Goal: Task Accomplishment & Management: Use online tool/utility

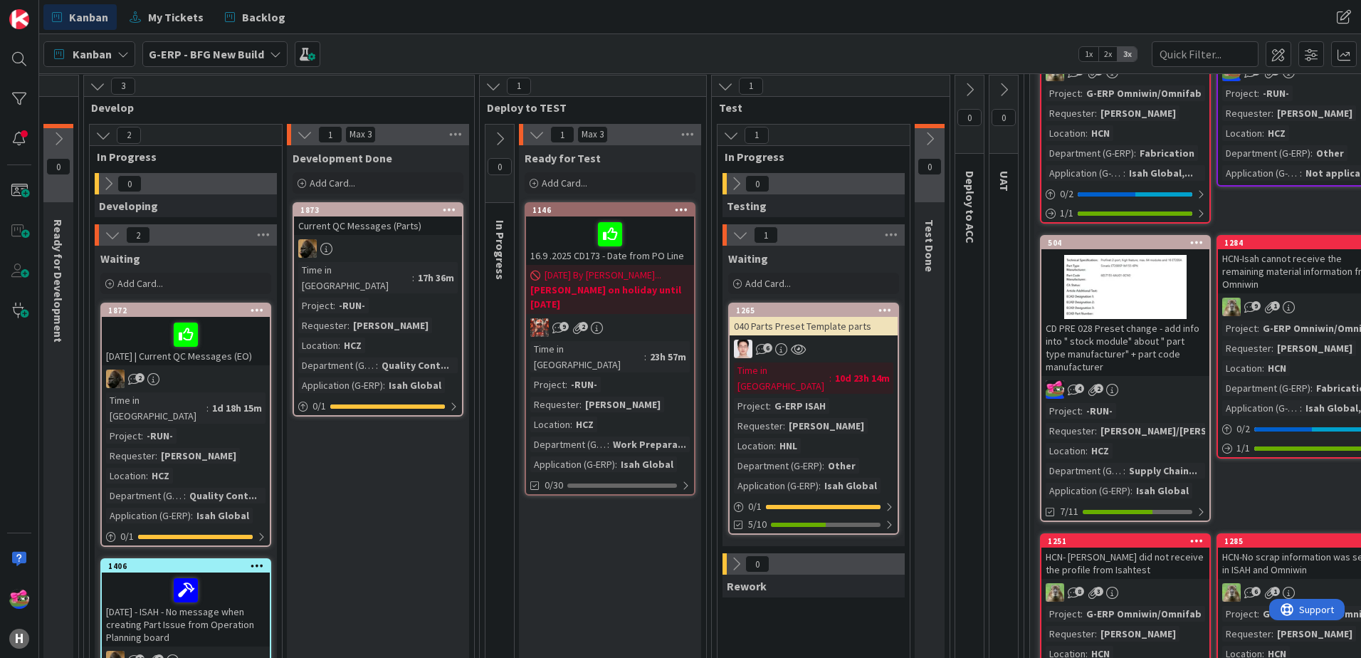
scroll to position [142, 467]
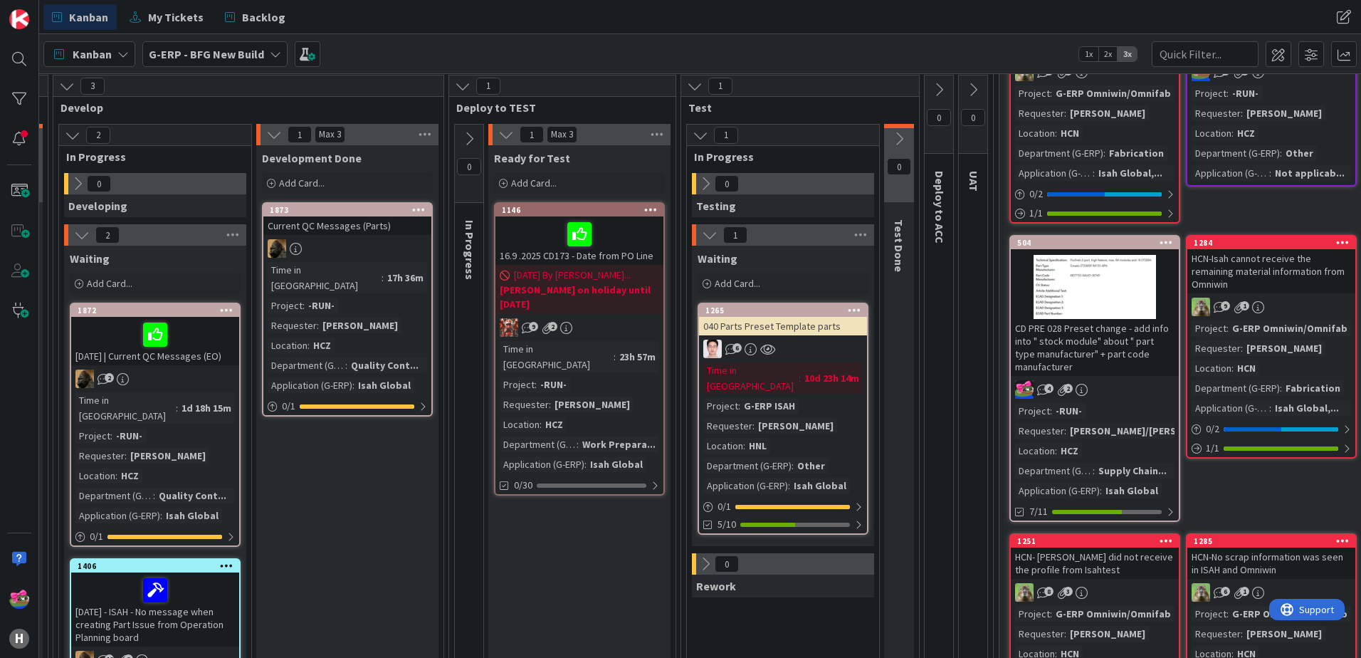
click at [195, 46] on span "G-ERP - BFG New Build" at bounding box center [206, 54] width 115 height 17
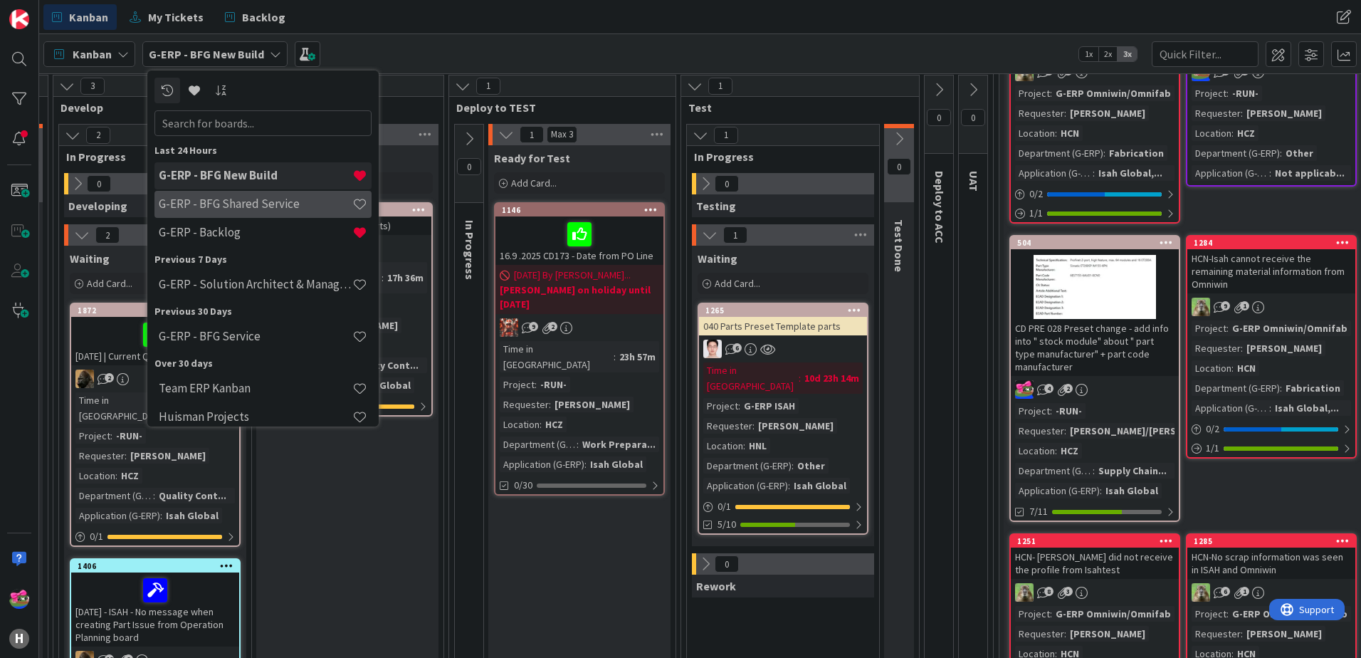
click at [246, 210] on h4 "G-ERP - BFG Shared Service" at bounding box center [256, 203] width 194 height 14
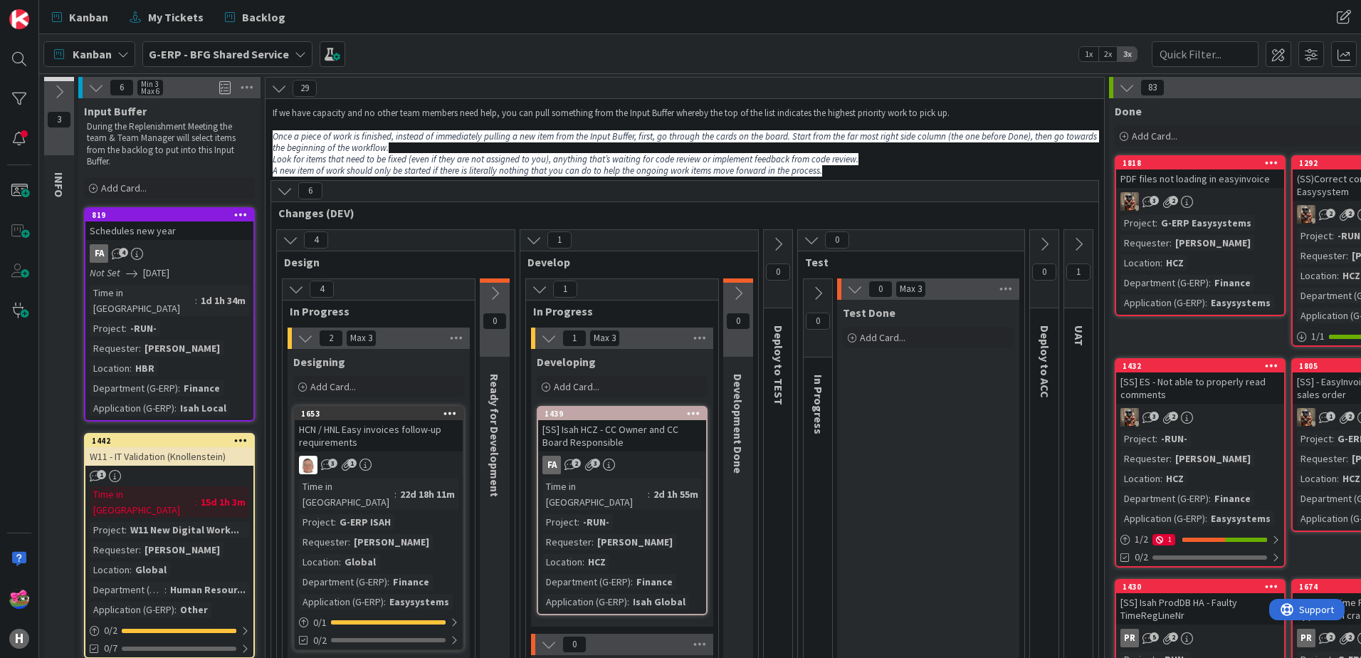
click at [1082, 242] on icon at bounding box center [1078, 244] width 16 height 16
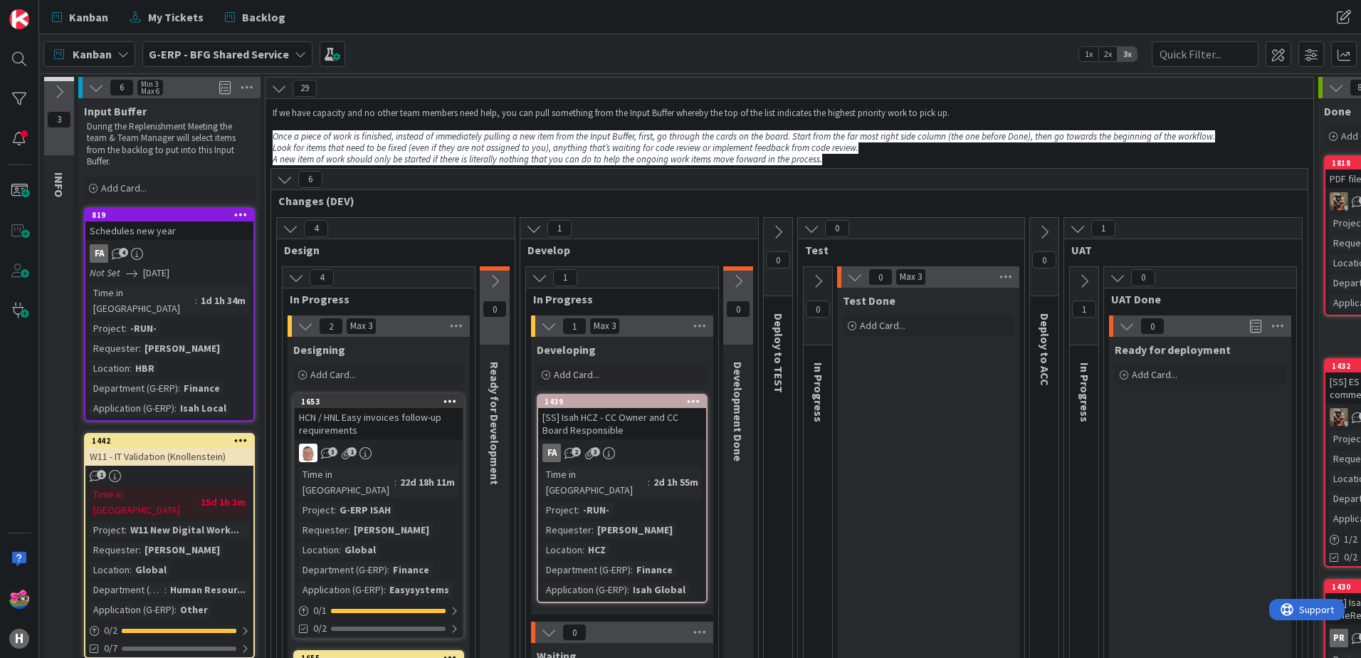
click at [1089, 283] on icon at bounding box center [1084, 281] width 16 height 16
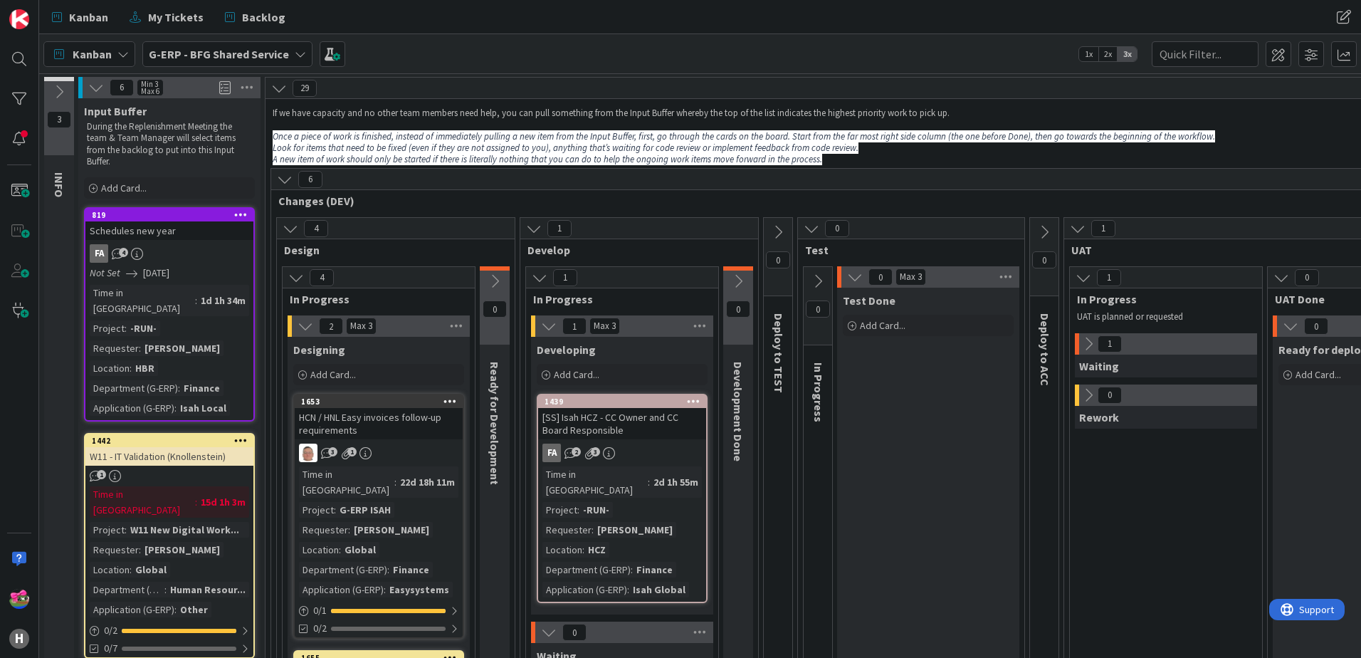
click at [1087, 343] on icon at bounding box center [1088, 344] width 16 height 16
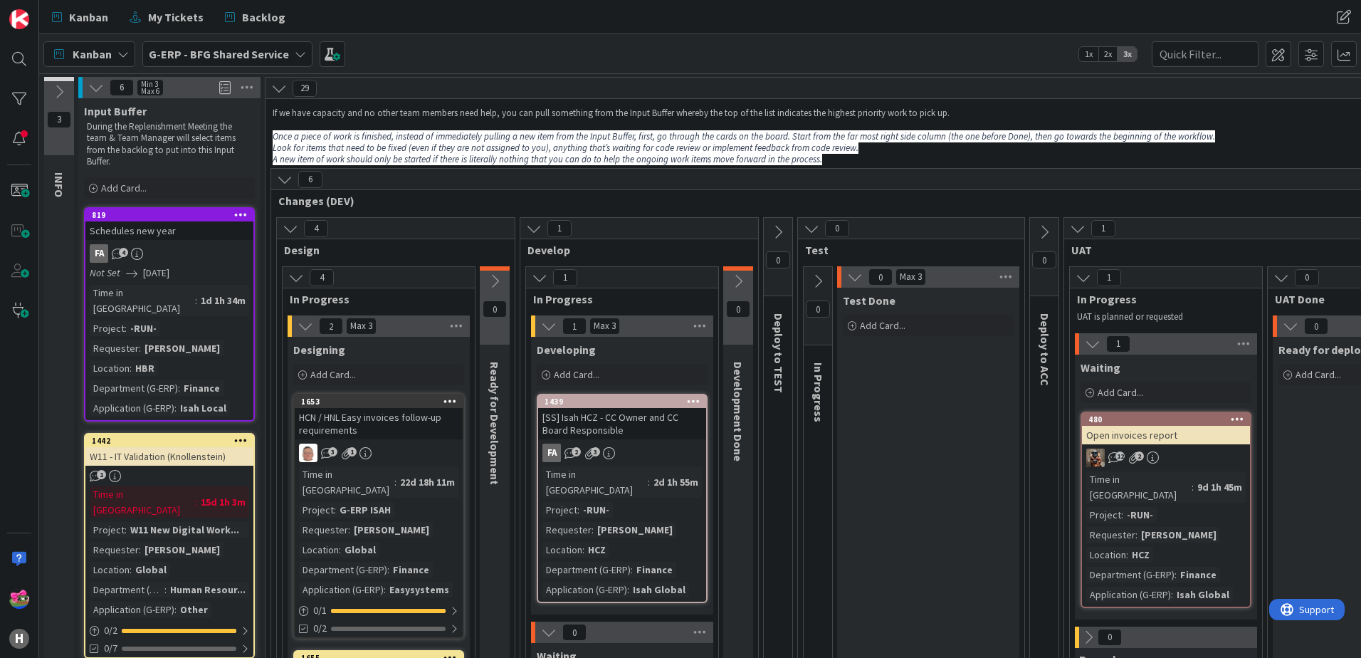
click at [429, 37] on div "Kanban G-ERP - BFG Shared Service 1x 2x 3x Kanban Options Card ID Time in Colum…" at bounding box center [700, 53] width 1322 height 39
click at [200, 53] on b "G-ERP - BFG Shared Service" at bounding box center [219, 54] width 140 height 14
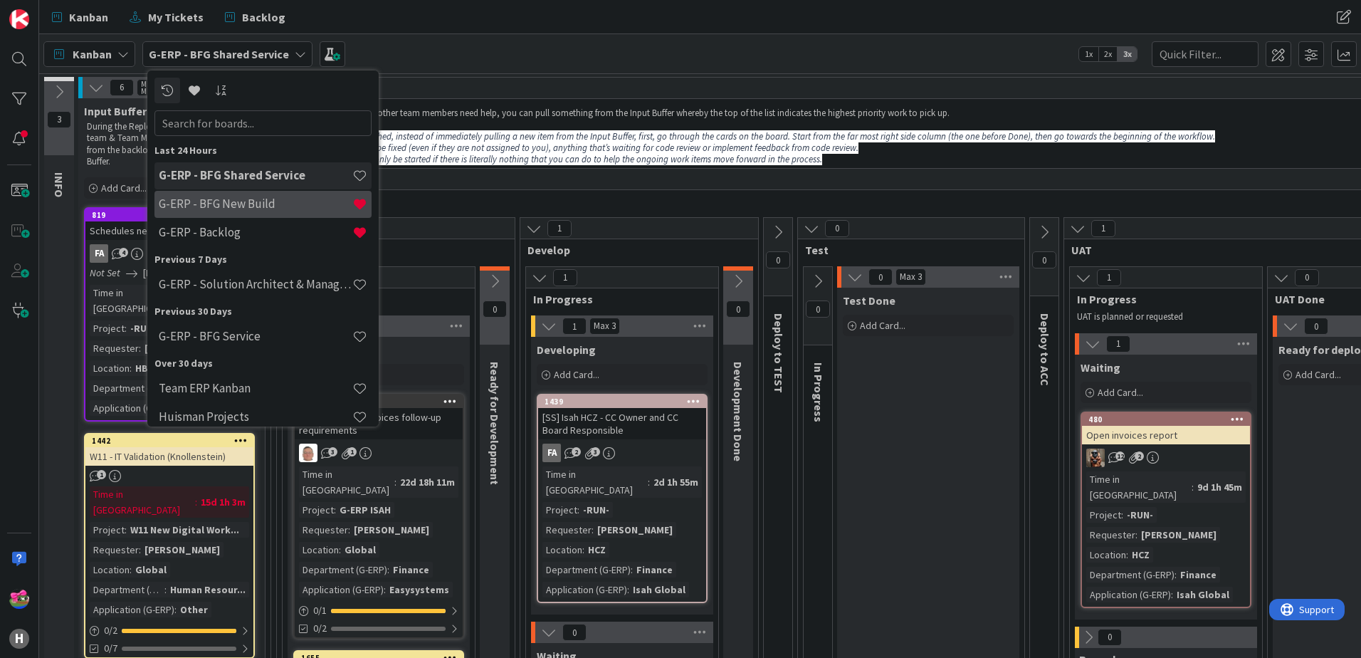
click at [209, 197] on h4 "G-ERP - BFG New Build" at bounding box center [256, 203] width 194 height 14
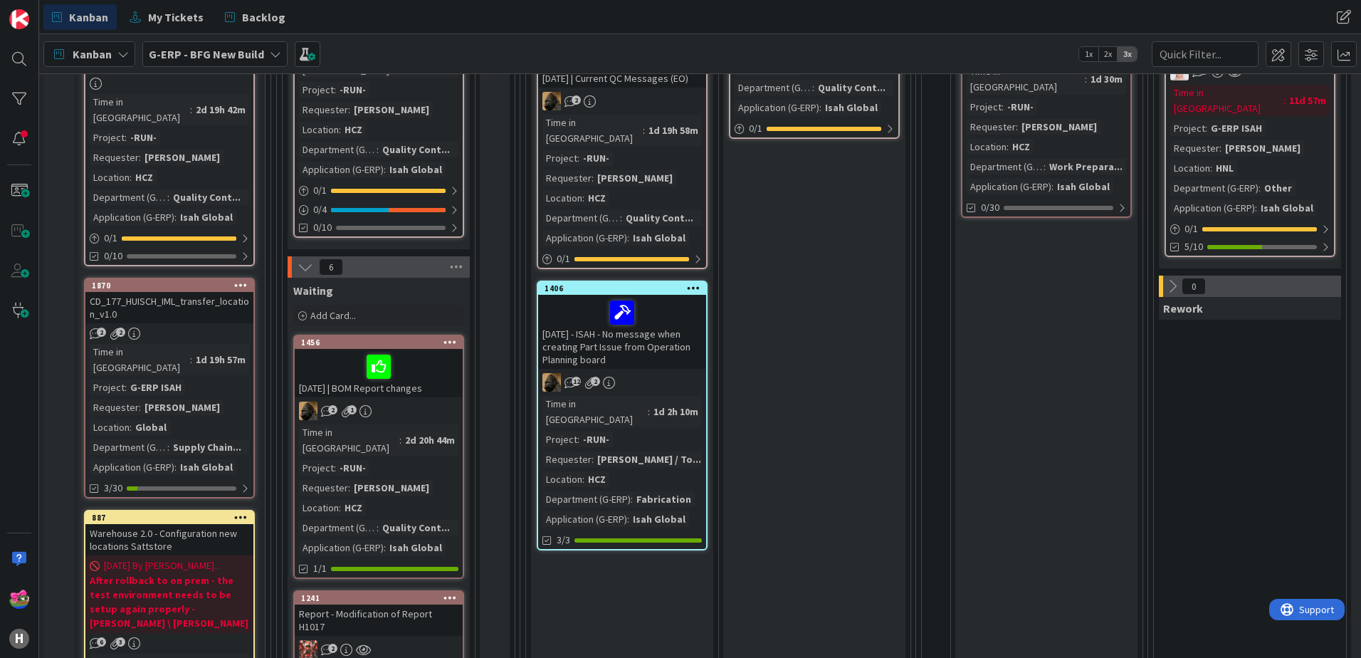
scroll to position [427, 0]
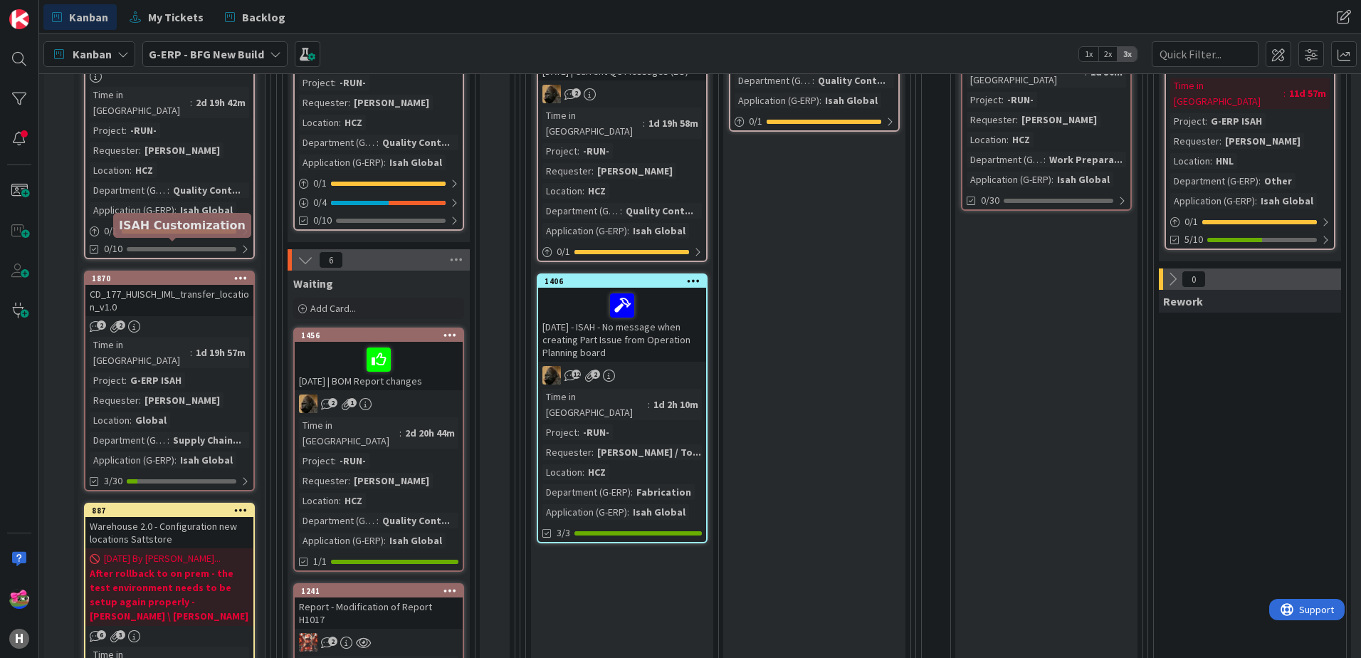
click at [174, 273] on div "1870" at bounding box center [173, 278] width 162 height 10
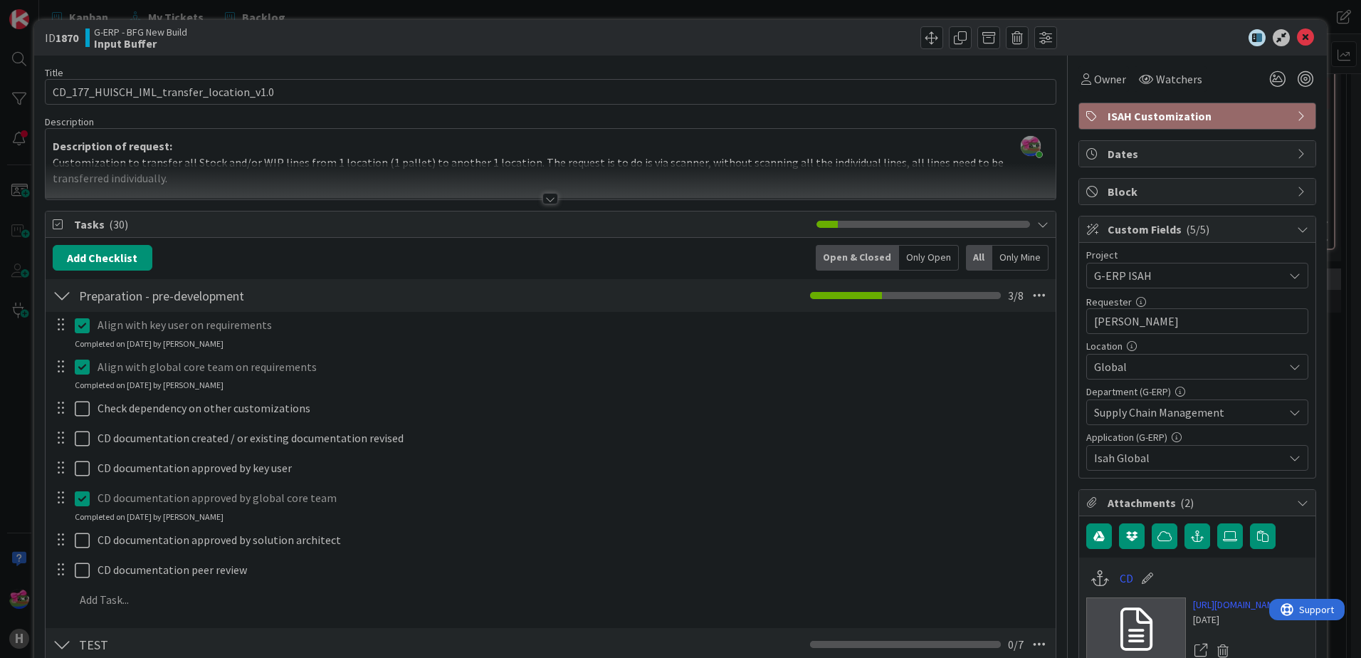
click at [542, 199] on div at bounding box center [550, 198] width 16 height 11
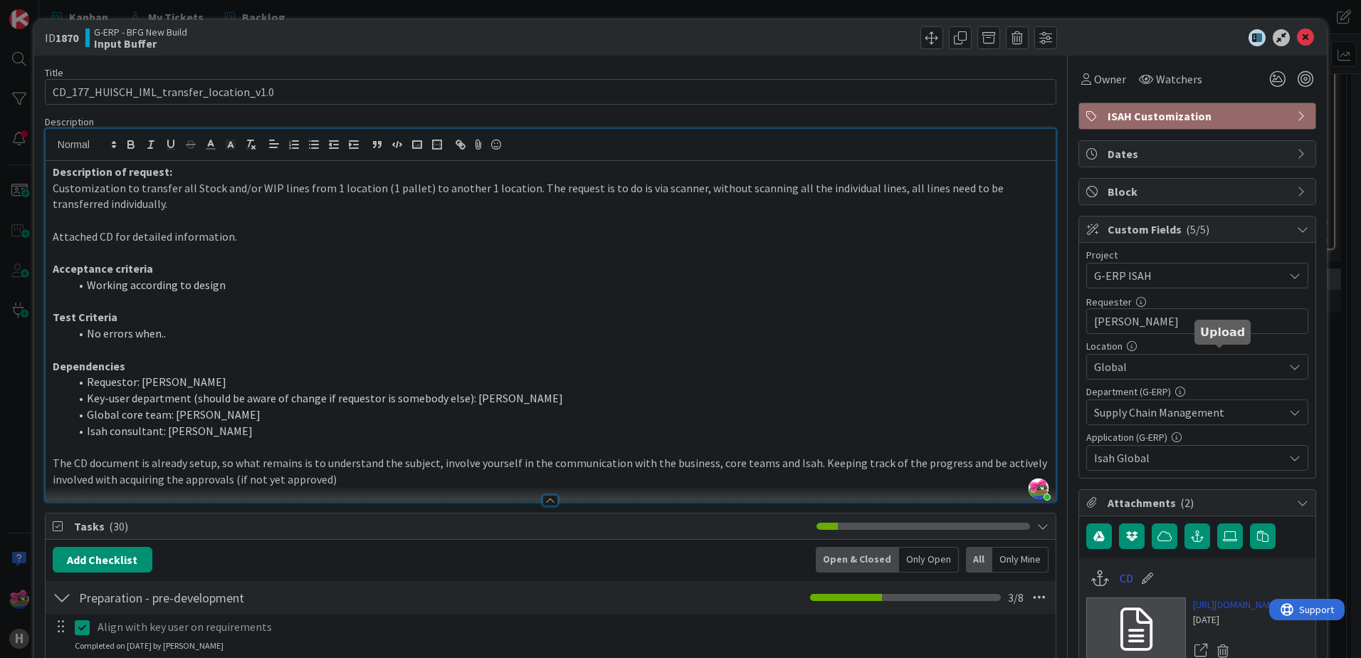
scroll to position [214, 0]
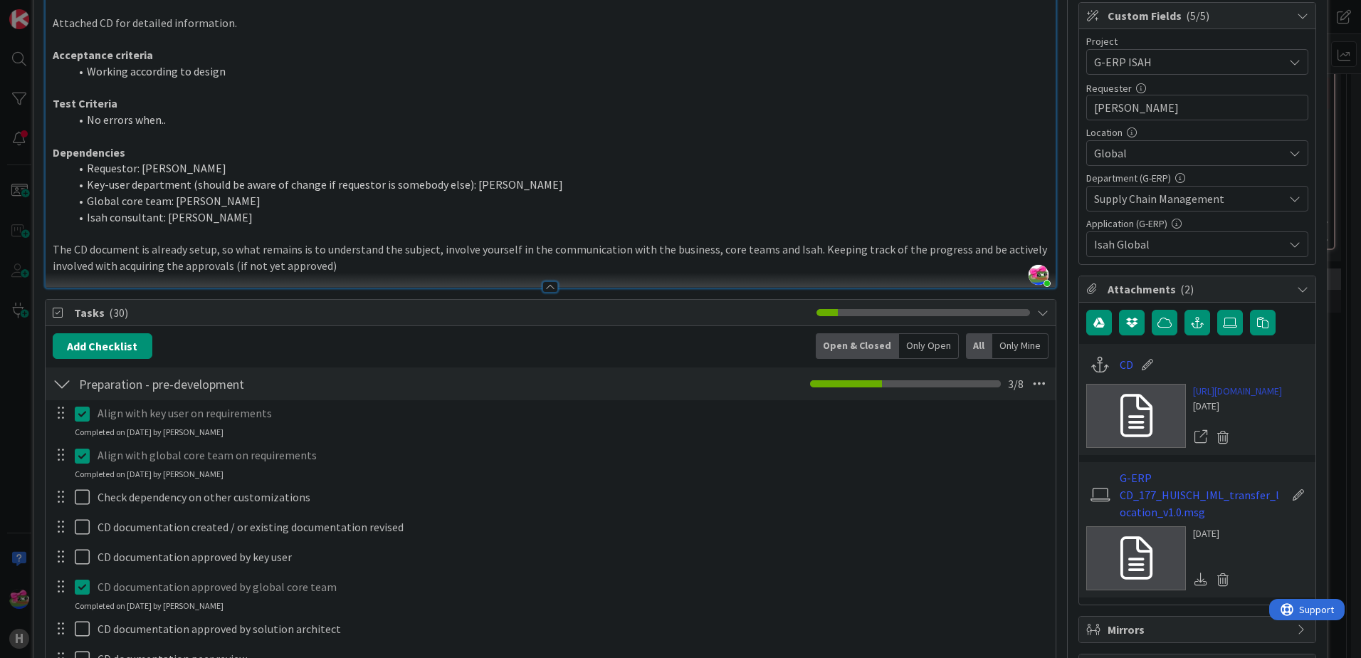
click at [1235, 399] on link "[URL][DOMAIN_NAME]" at bounding box center [1237, 391] width 89 height 15
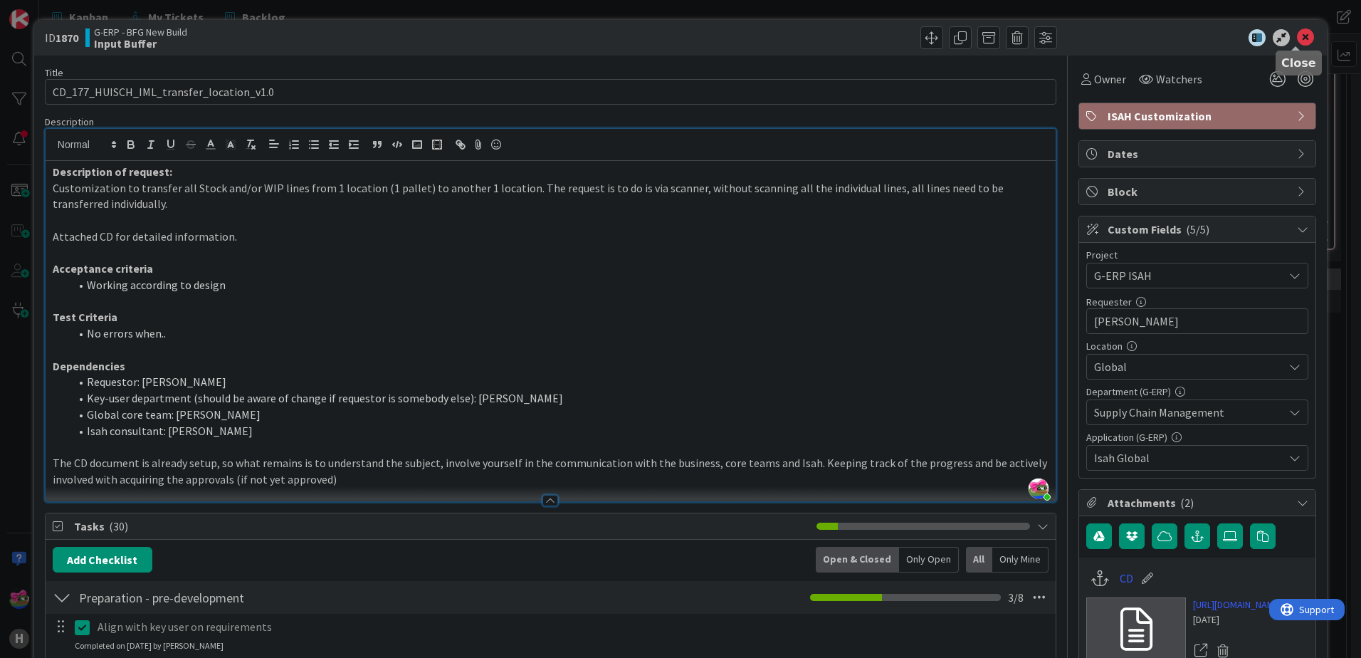
click at [1299, 41] on icon at bounding box center [1305, 37] width 17 height 17
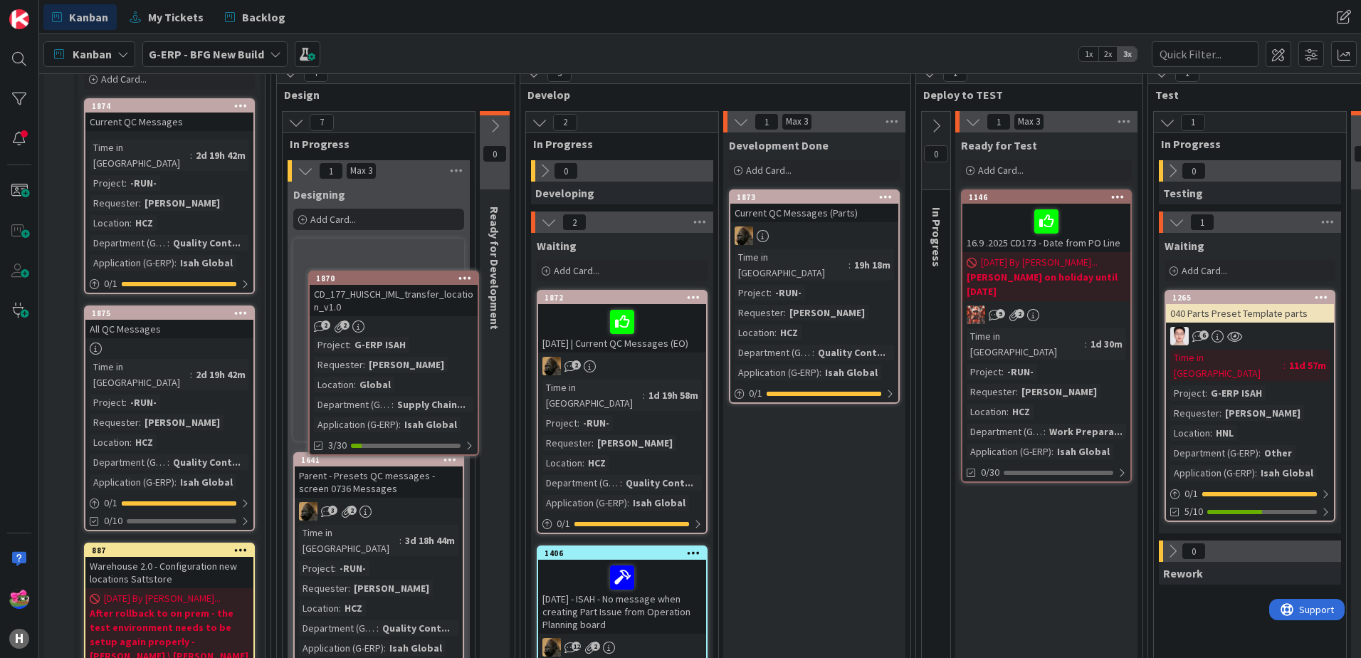
scroll to position [138, 0]
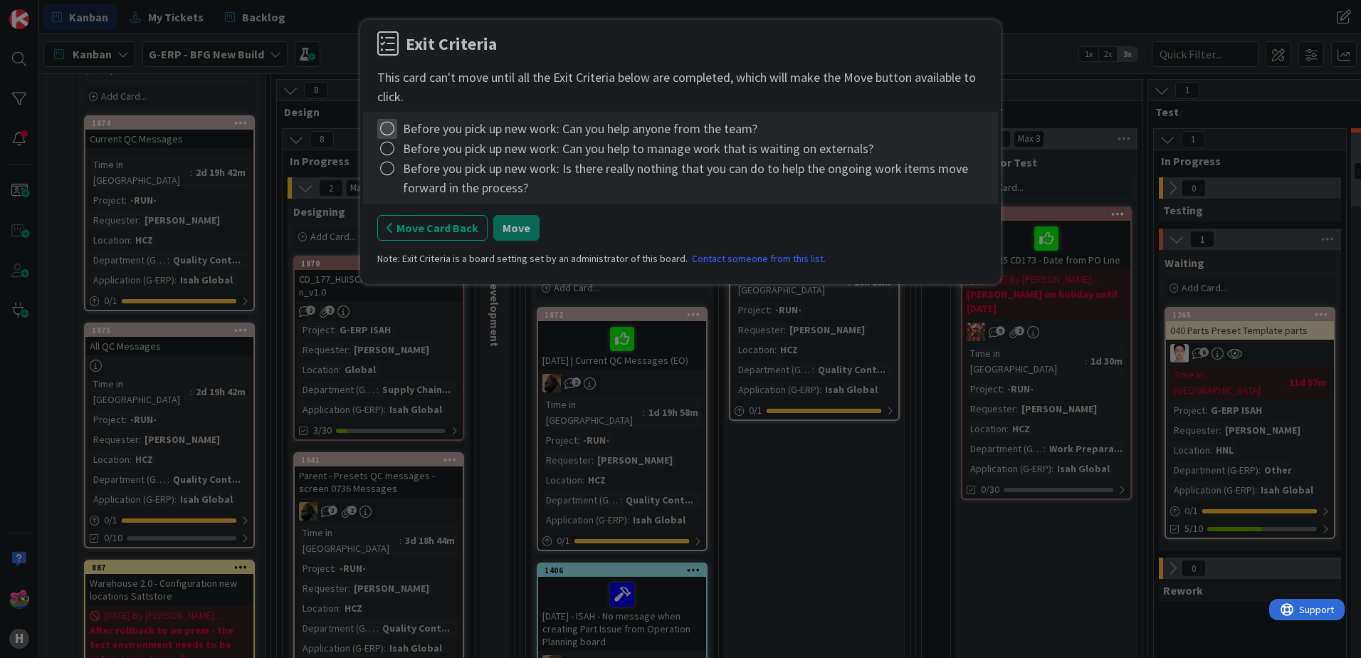
click at [385, 133] on icon at bounding box center [387, 129] width 20 height 20
click at [409, 159] on link "Complete" at bounding box center [466, 157] width 178 height 21
click at [385, 148] on icon at bounding box center [387, 149] width 20 height 20
click at [421, 175] on link "Complete" at bounding box center [466, 177] width 178 height 21
click at [390, 167] on icon at bounding box center [387, 169] width 20 height 20
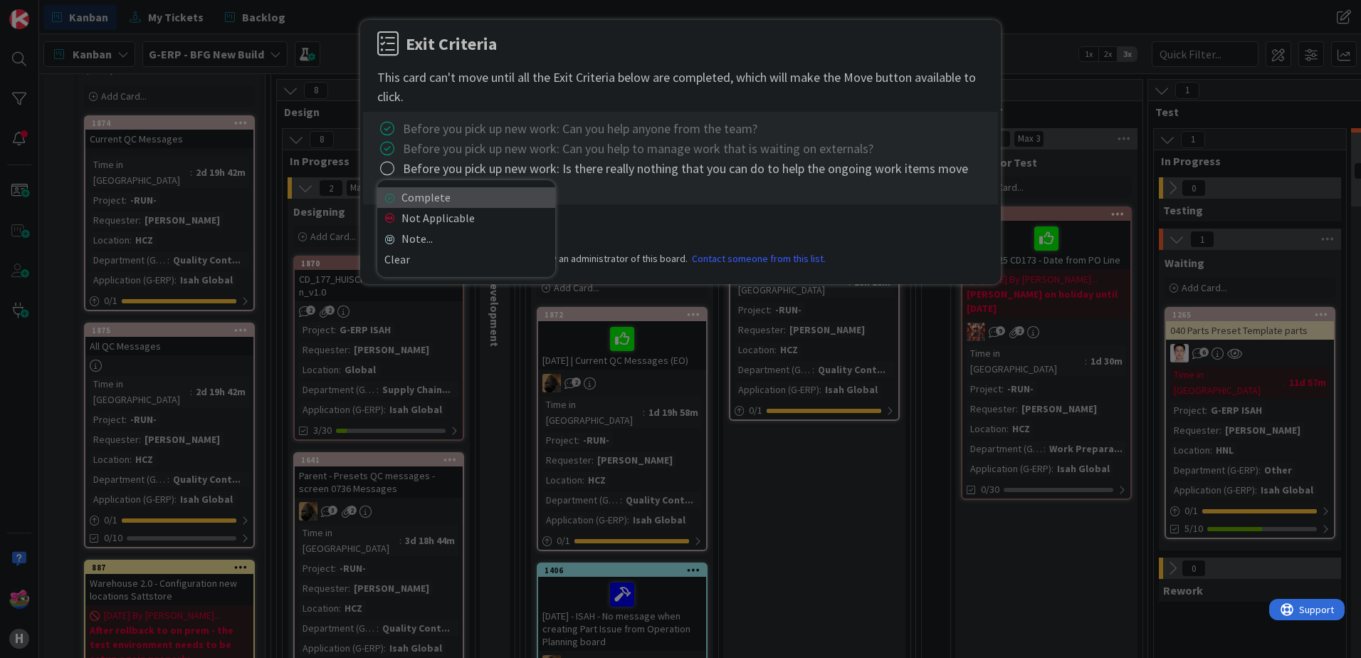
click at [436, 198] on link "Complete" at bounding box center [466, 197] width 178 height 21
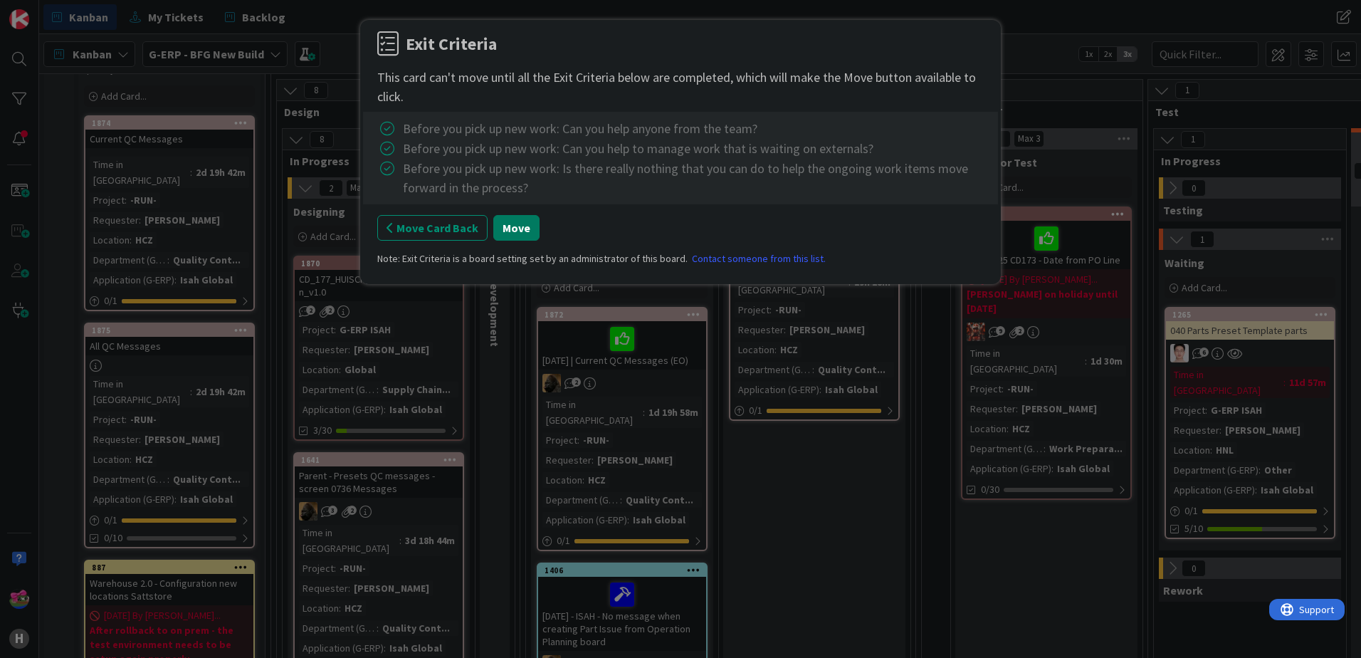
click at [519, 224] on button "Move" at bounding box center [516, 228] width 46 height 26
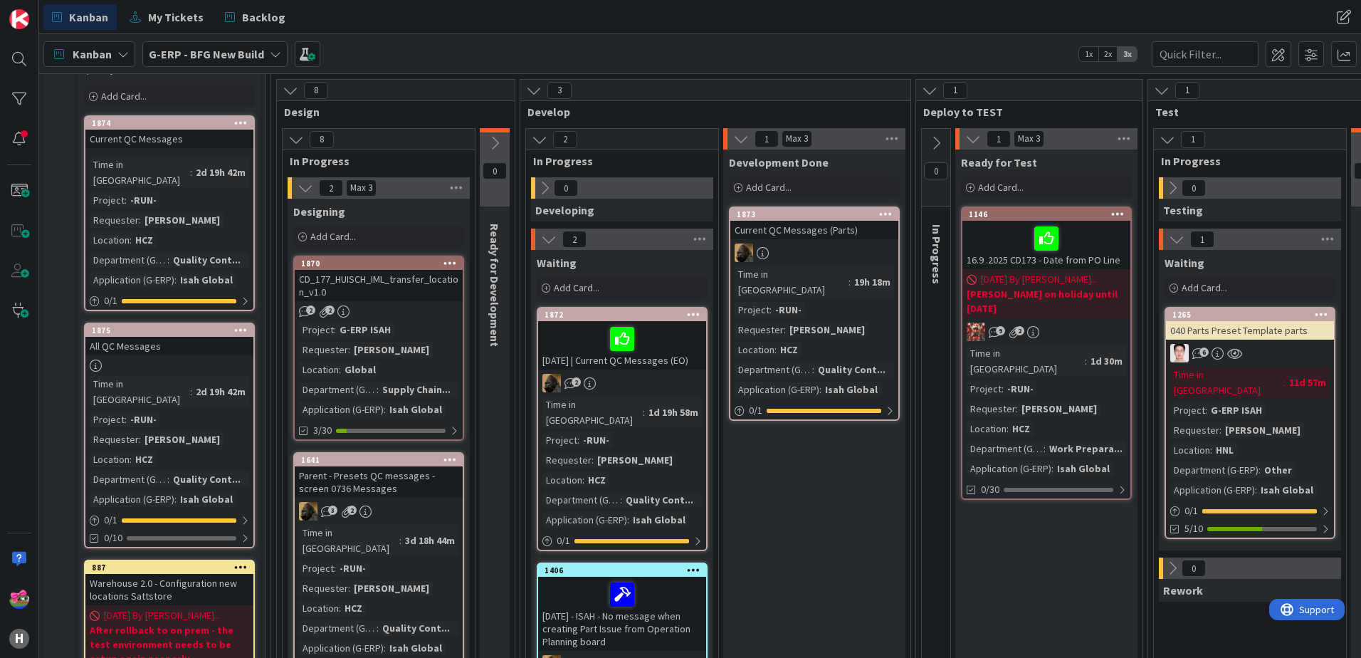
click at [410, 296] on div "CD_177_HUISCH_IML_transfer_location_v1.0" at bounding box center [379, 285] width 168 height 31
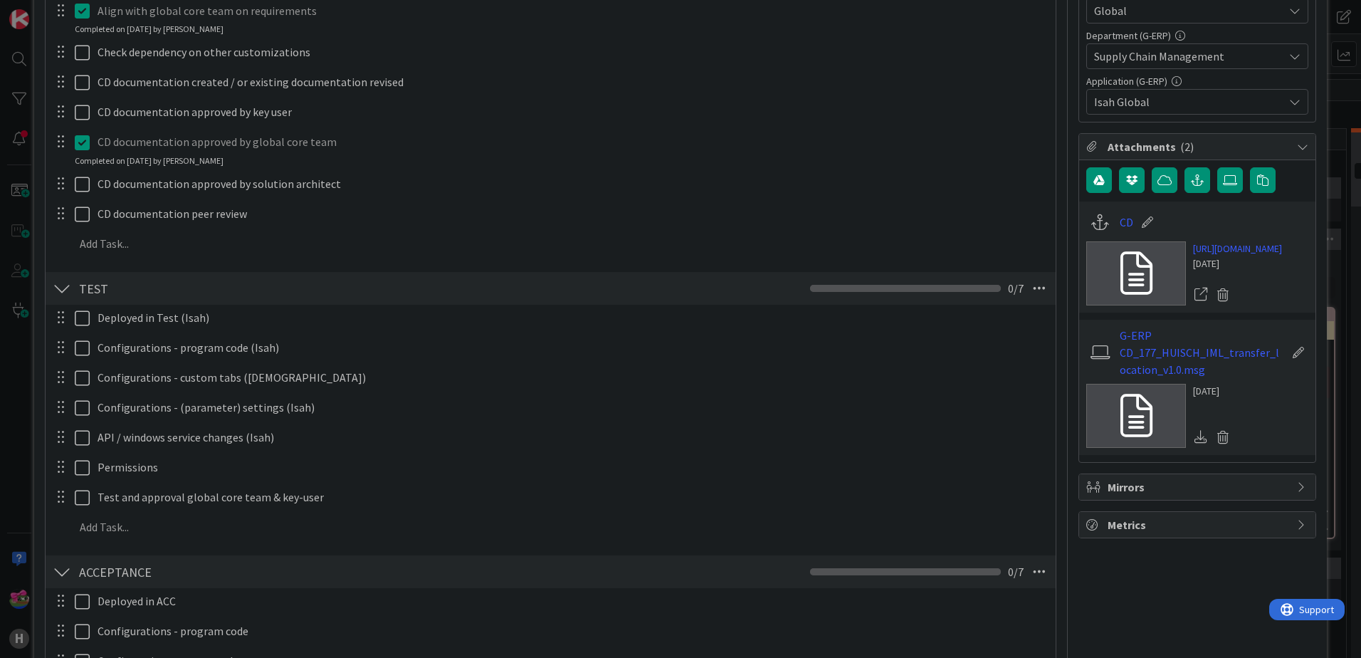
scroll to position [569, 0]
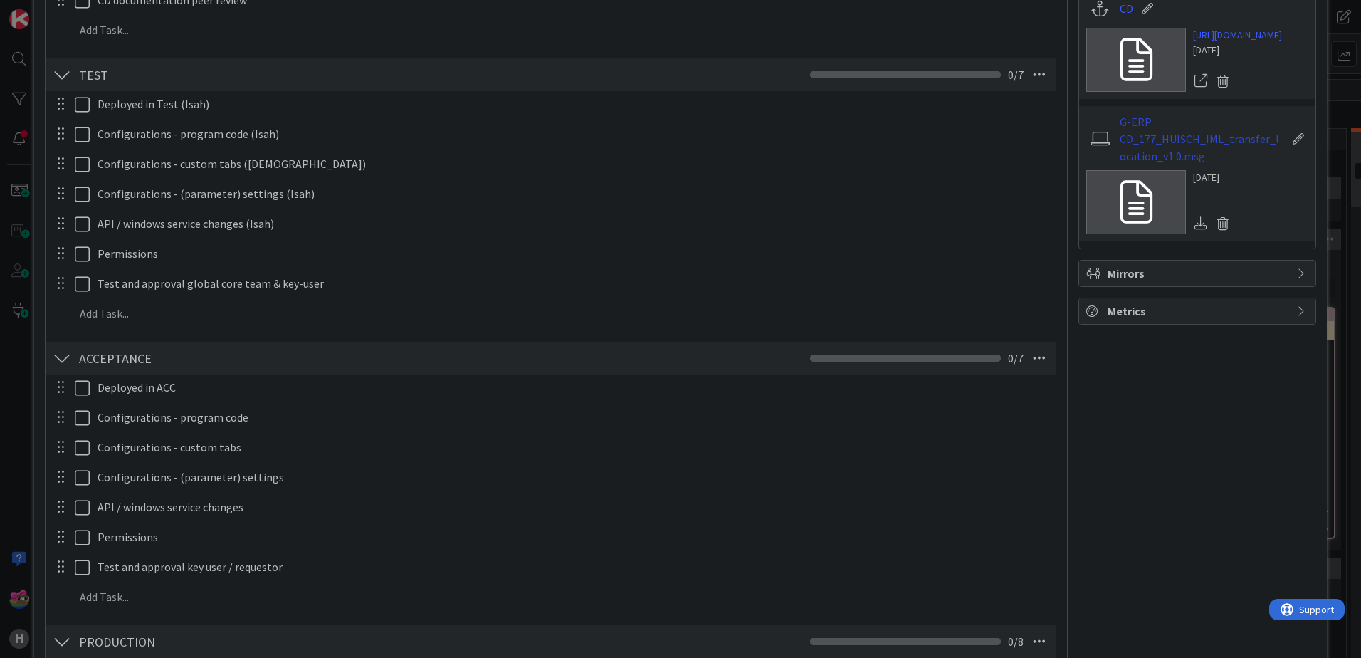
click at [1184, 164] on link "G-ERP CD_177_HUISCH_IML_transfer_location_v1.0.msg" at bounding box center [1202, 138] width 165 height 51
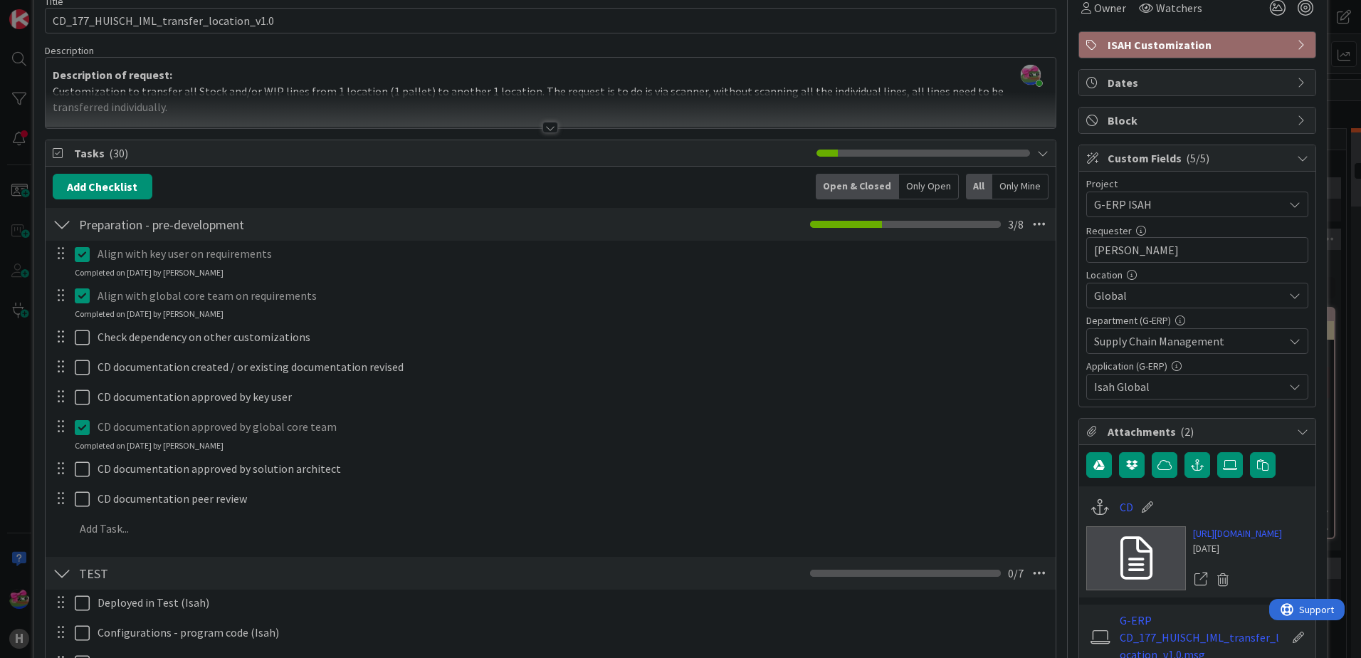
scroll to position [0, 0]
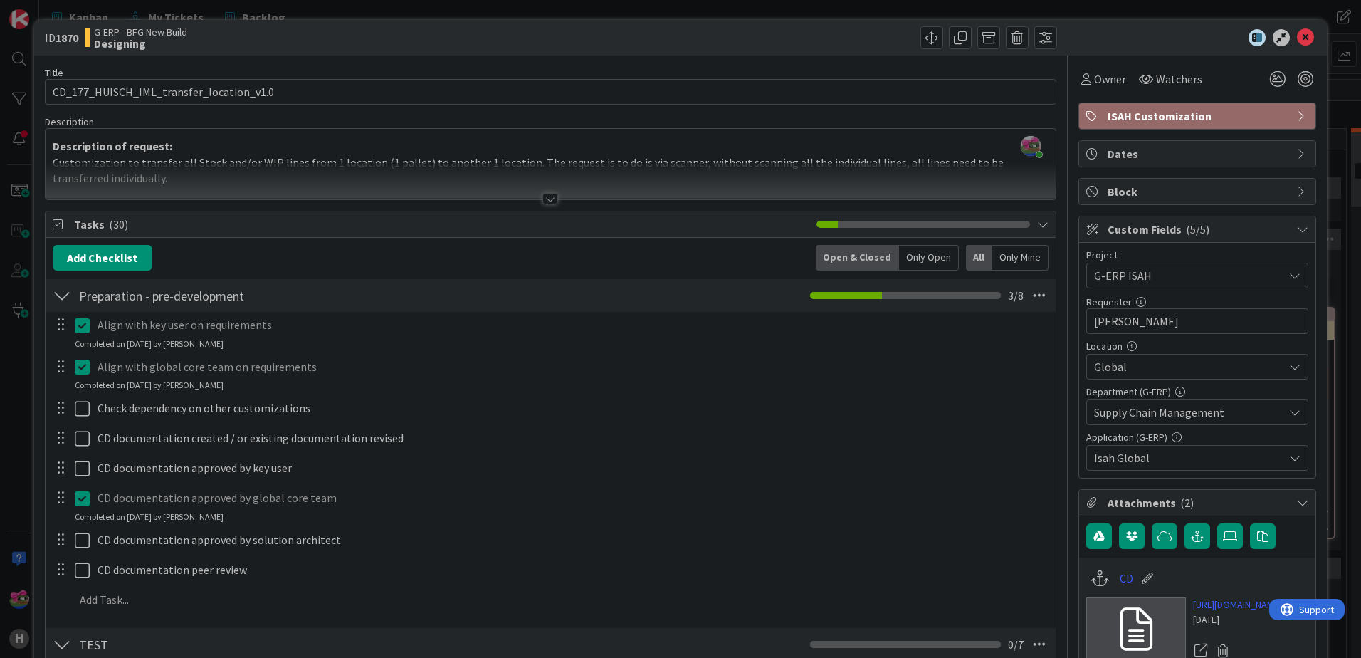
click at [542, 200] on div at bounding box center [550, 198] width 16 height 11
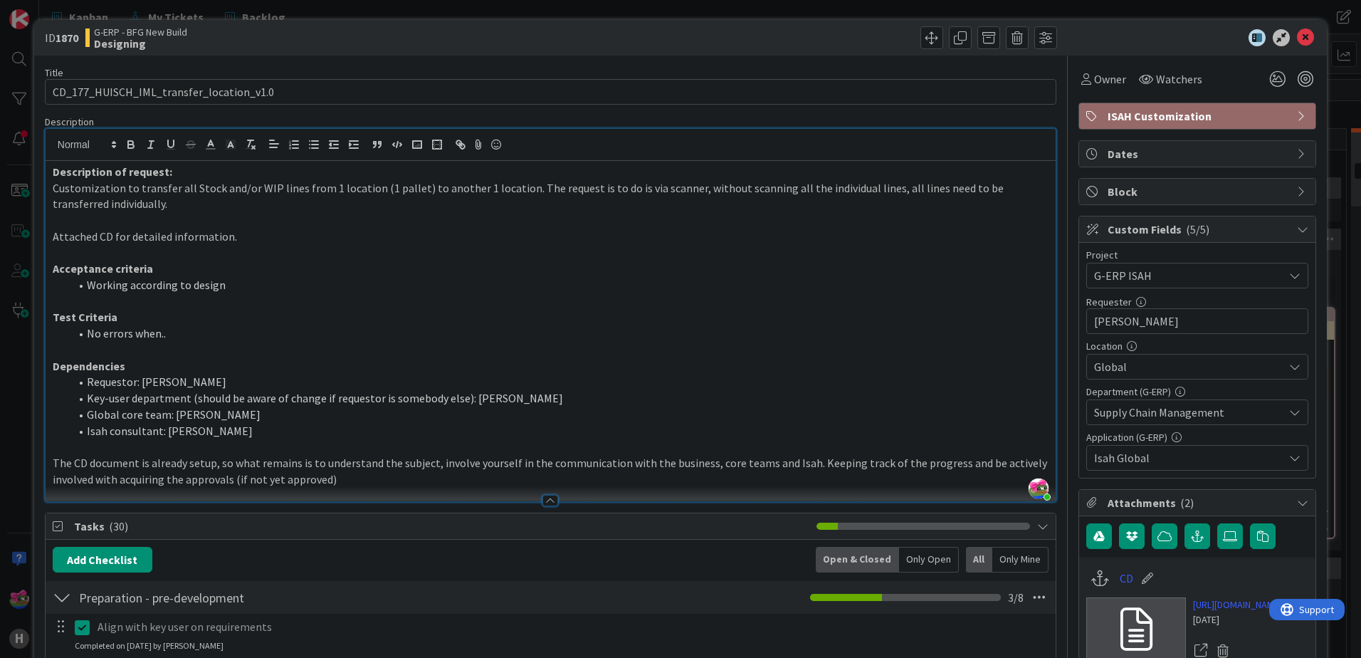
click at [1094, 87] on span "Owner" at bounding box center [1110, 78] width 32 height 17
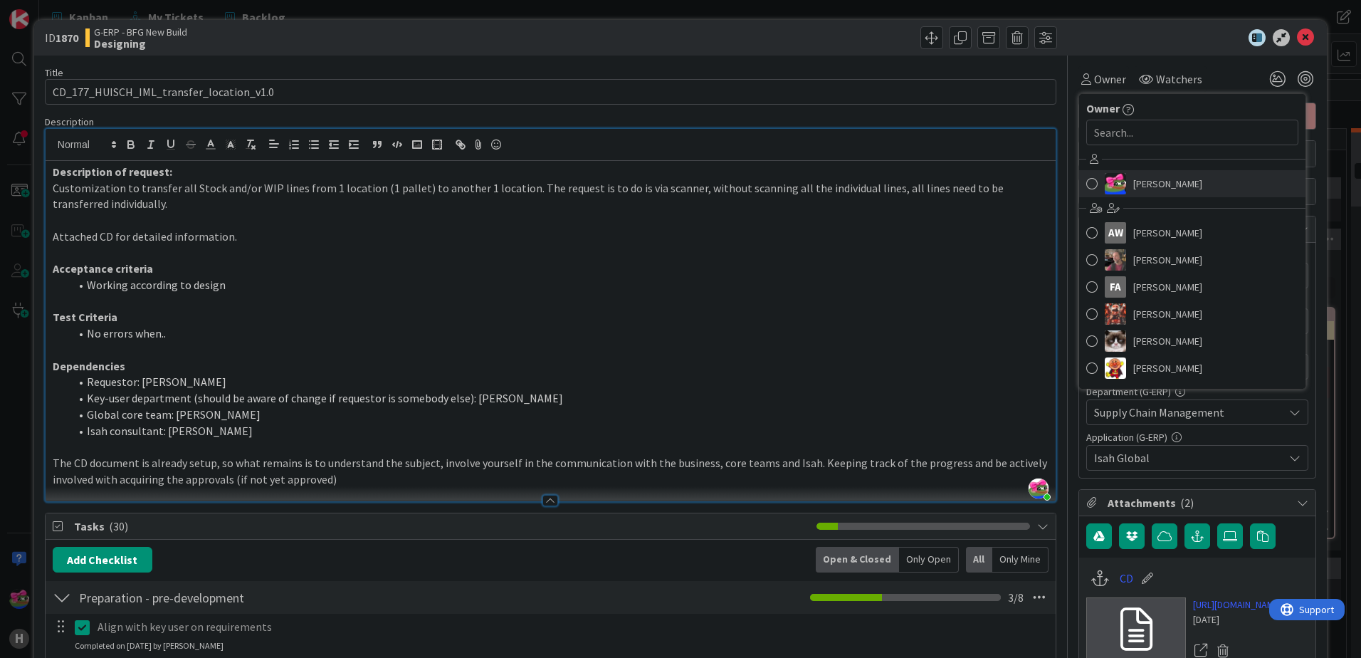
click at [1086, 184] on span at bounding box center [1091, 183] width 11 height 21
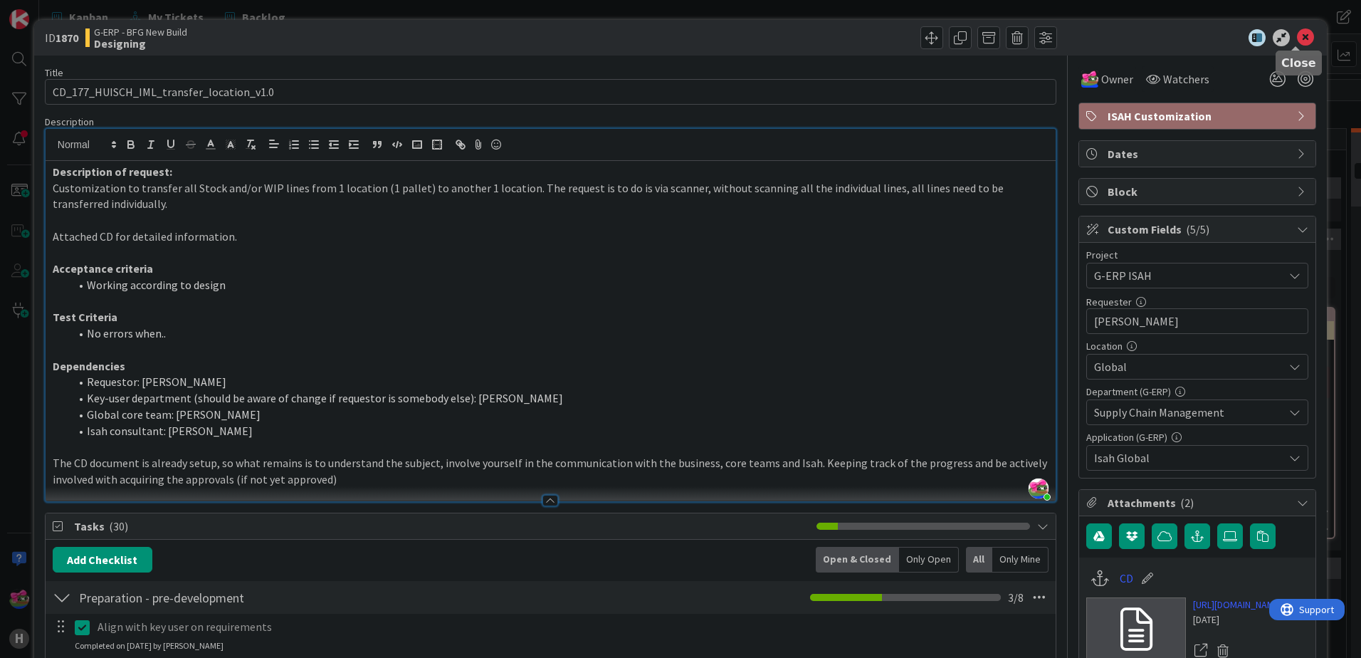
click at [1297, 41] on icon at bounding box center [1305, 37] width 17 height 17
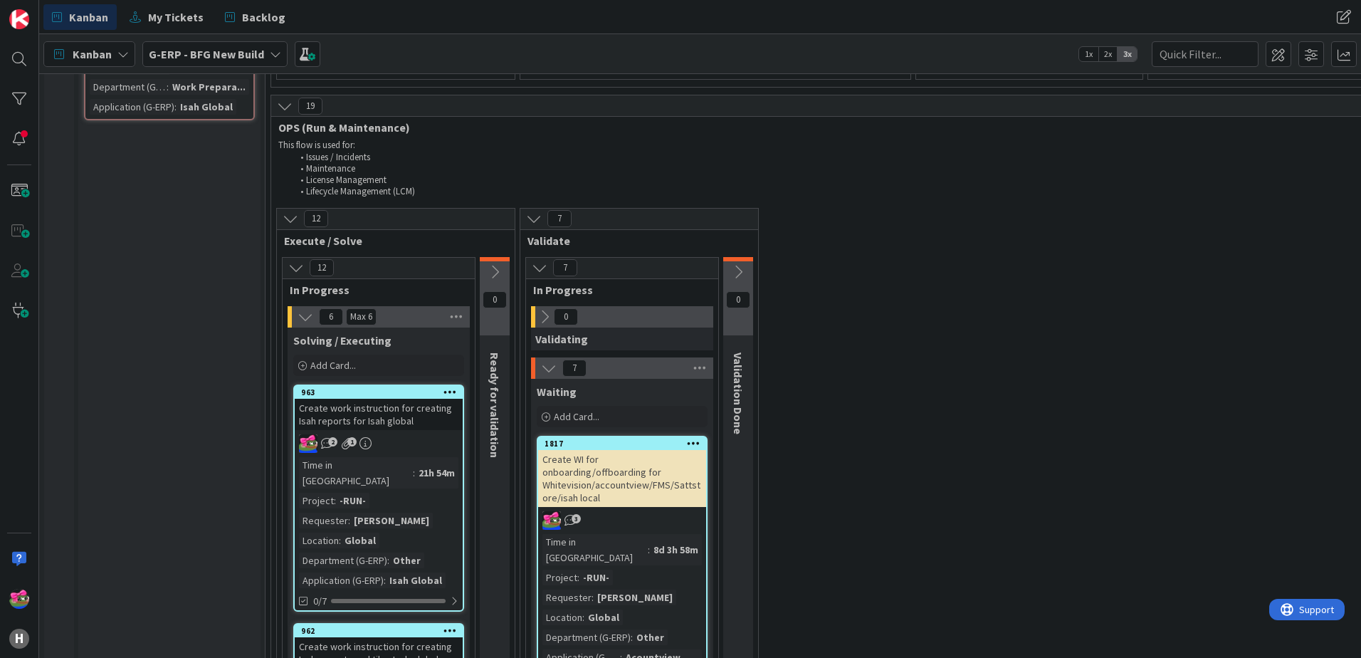
scroll to position [2558, 0]
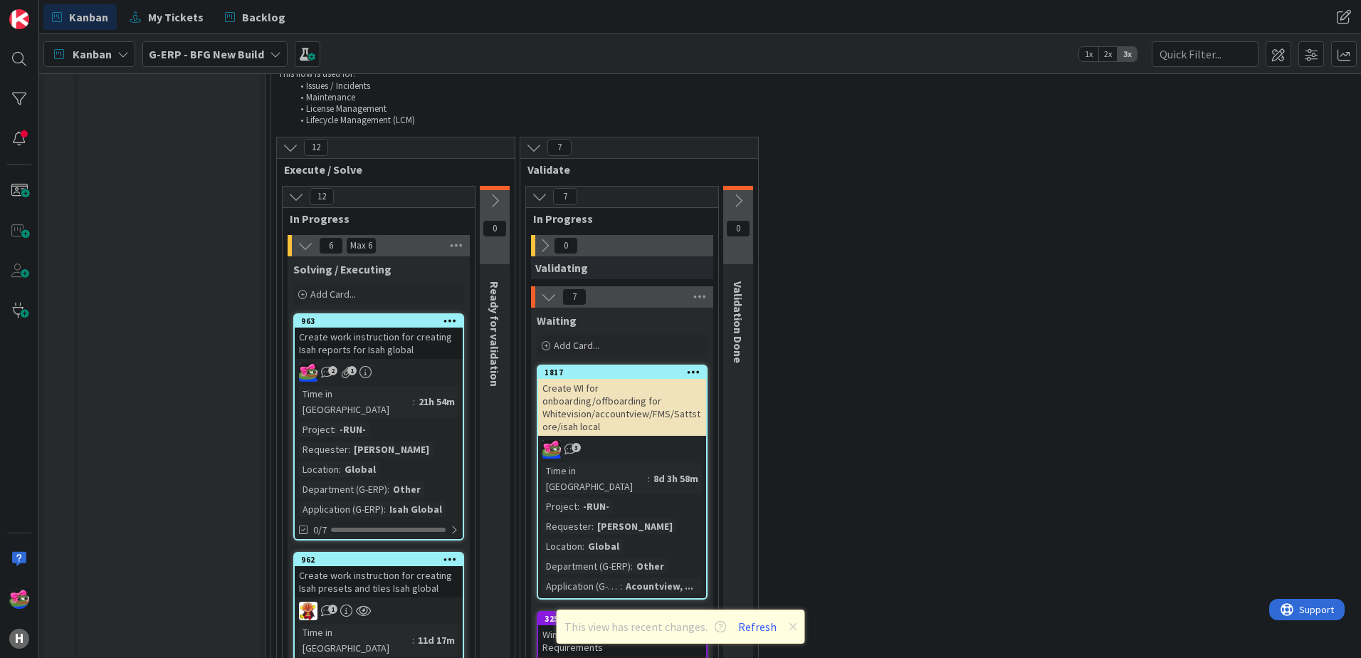
drag, startPoint x: 752, startPoint y: 633, endPoint x: 679, endPoint y: 542, distance: 117.5
click at [752, 633] on button "Refresh" at bounding box center [757, 626] width 48 height 19
